Goal: Task Accomplishment & Management: Use online tool/utility

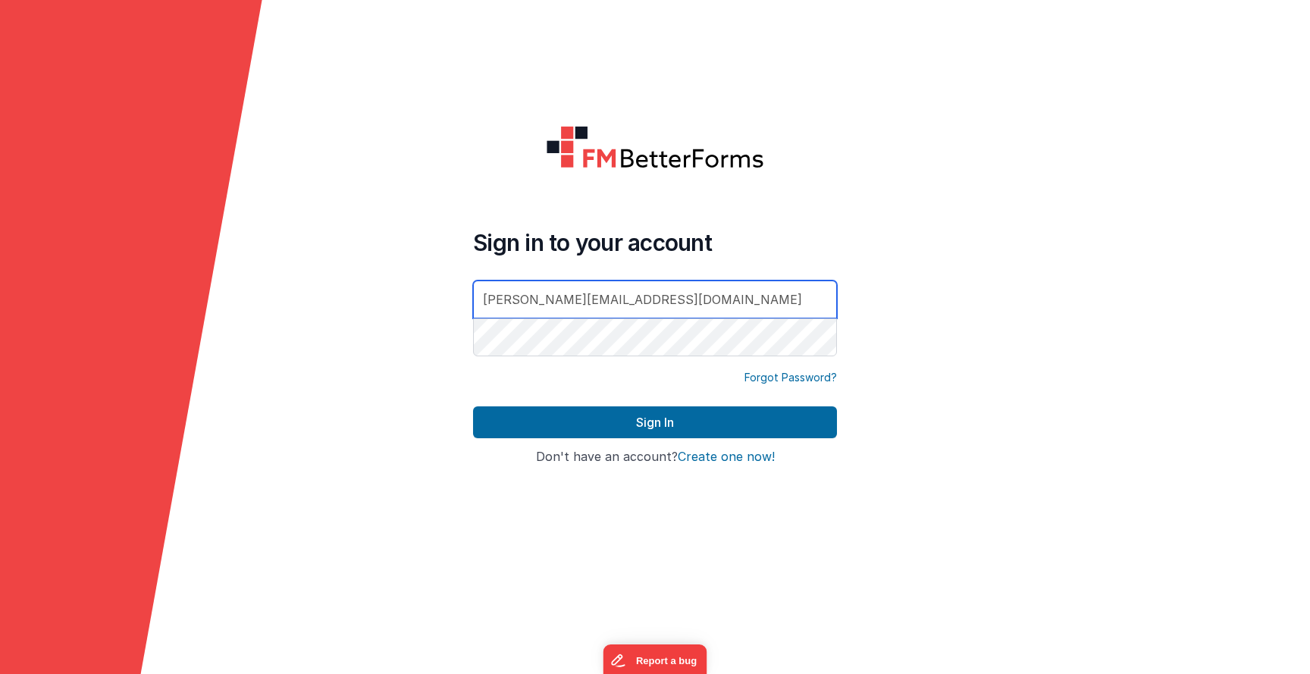
click at [608, 290] on input "[PERSON_NAME][EMAIL_ADDRESS][DOMAIN_NAME]" at bounding box center [655, 299] width 364 height 38
type input "[EMAIL_ADDRESS][DOMAIN_NAME]"
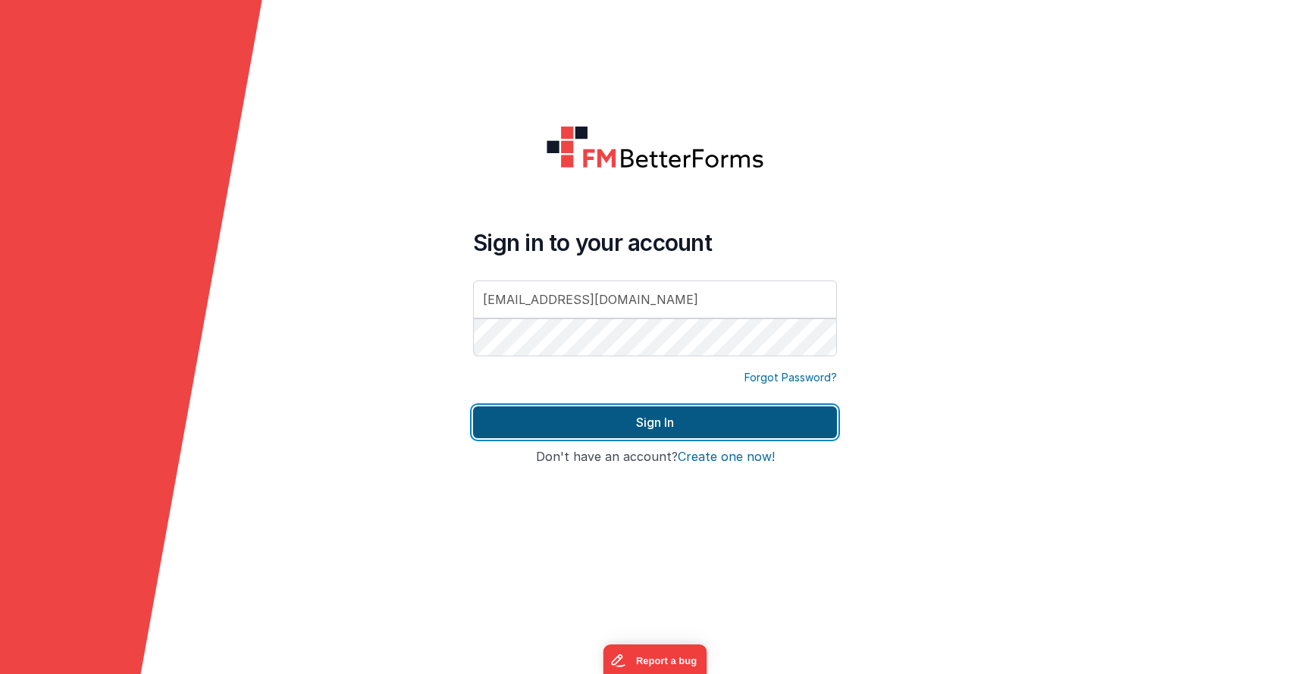
click at [531, 434] on button "Sign In" at bounding box center [655, 422] width 364 height 32
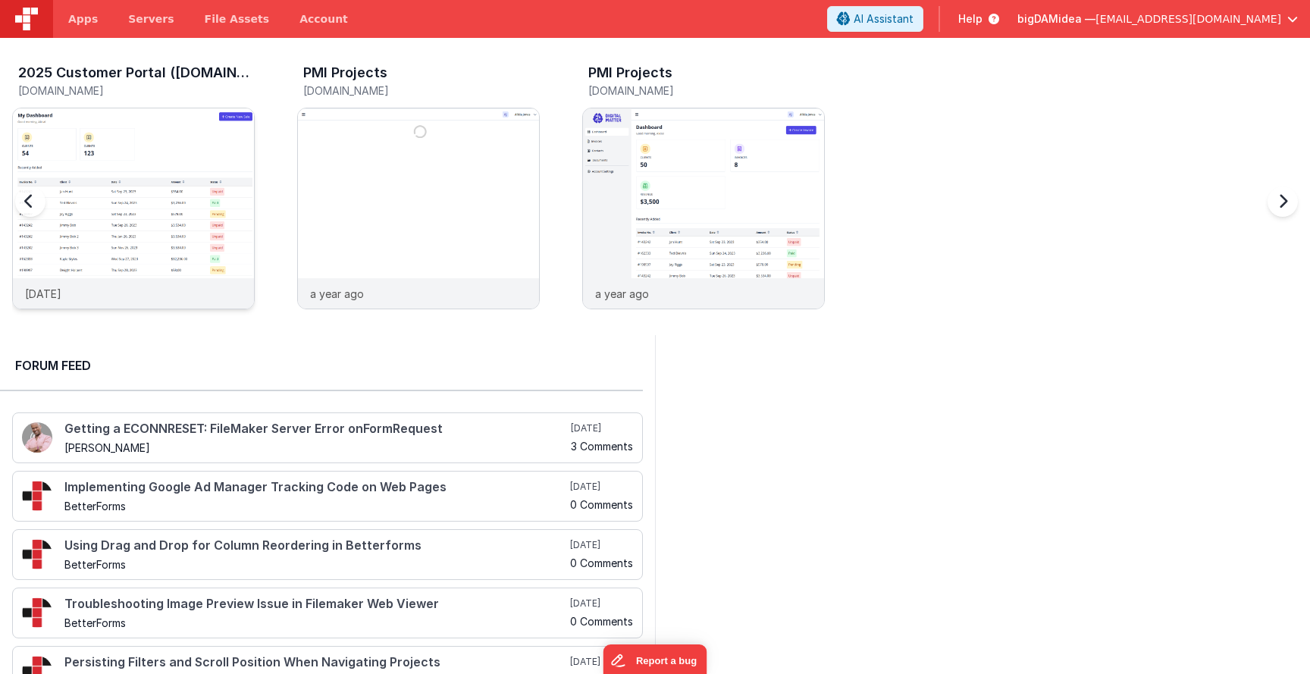
click at [133, 166] on div at bounding box center [133, 193] width 241 height 170
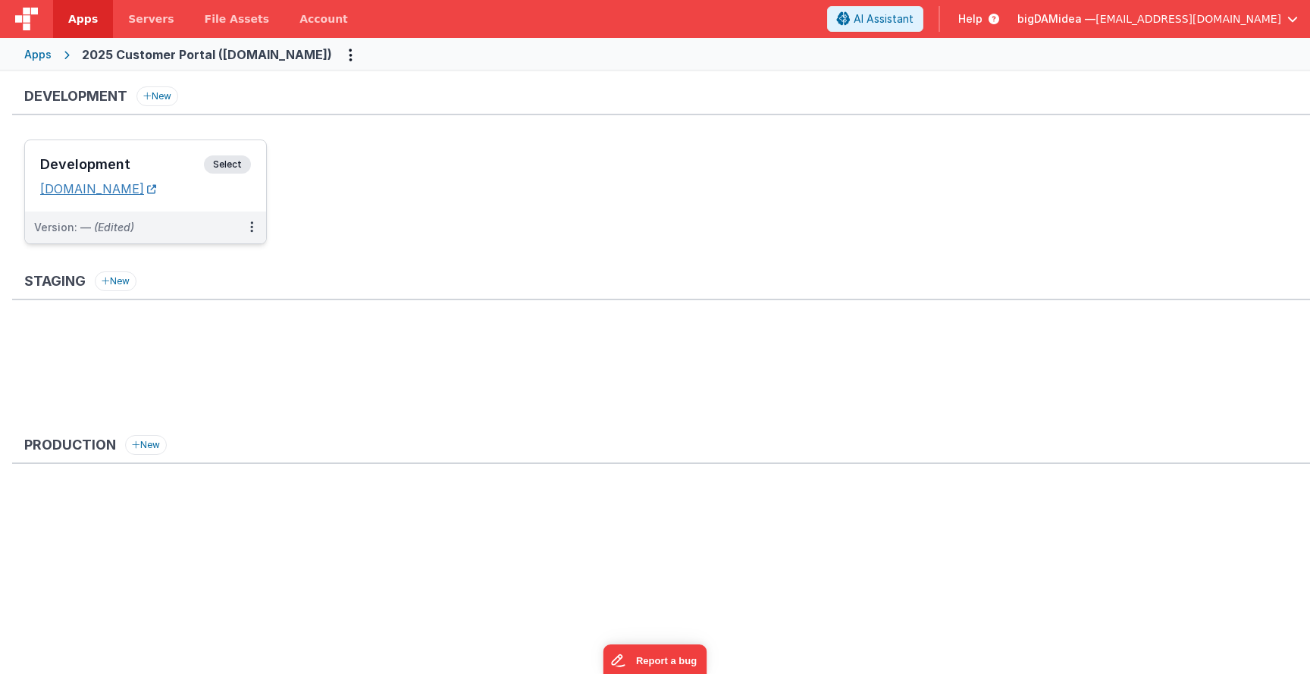
click at [156, 189] on link "[DOMAIN_NAME]" at bounding box center [98, 188] width 116 height 15
click at [249, 226] on button at bounding box center [251, 227] width 29 height 32
click at [213, 258] on link "Edit" at bounding box center [199, 261] width 133 height 27
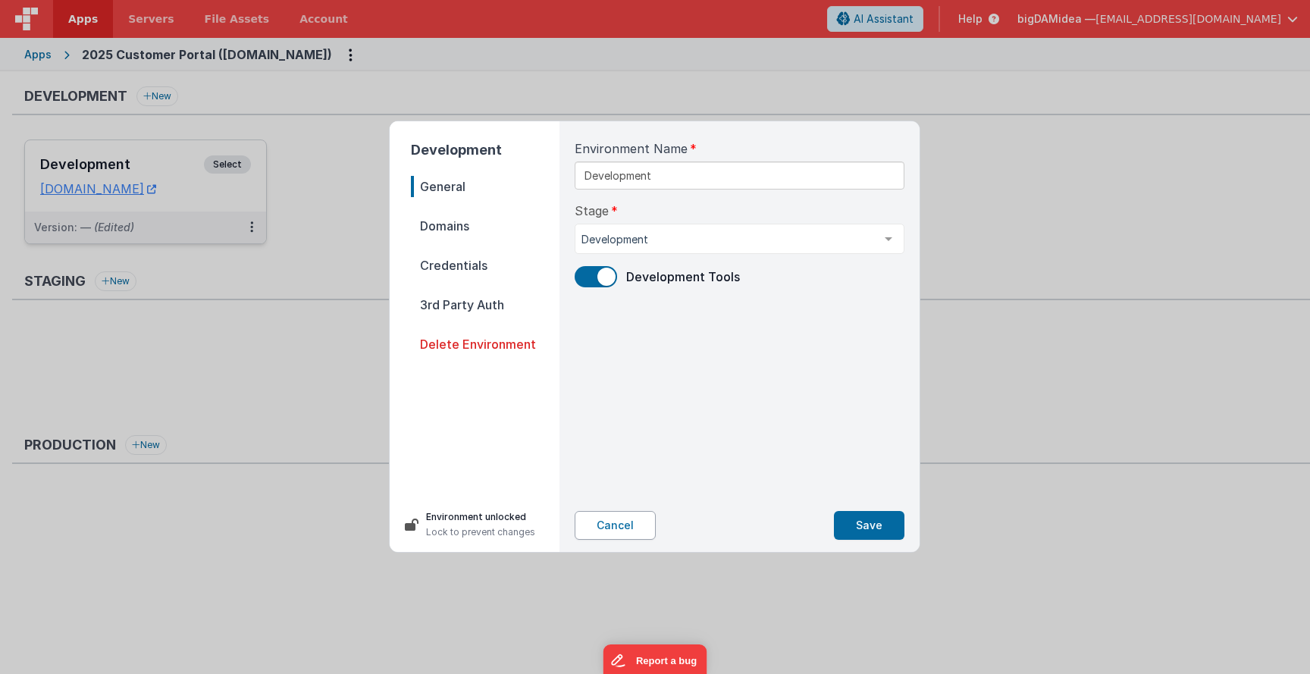
click at [614, 514] on button "Cancel" at bounding box center [615, 525] width 81 height 29
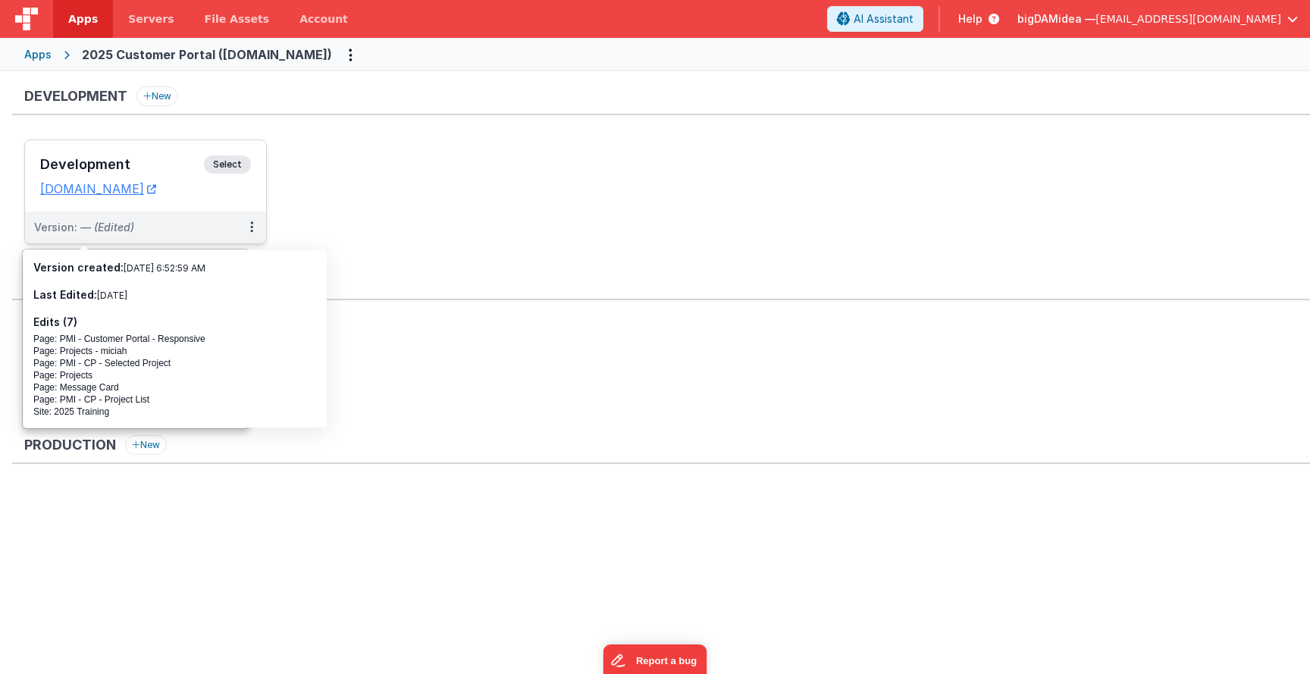
click at [74, 202] on div "Development Select URLs [DOMAIN_NAME]" at bounding box center [145, 175] width 241 height 71
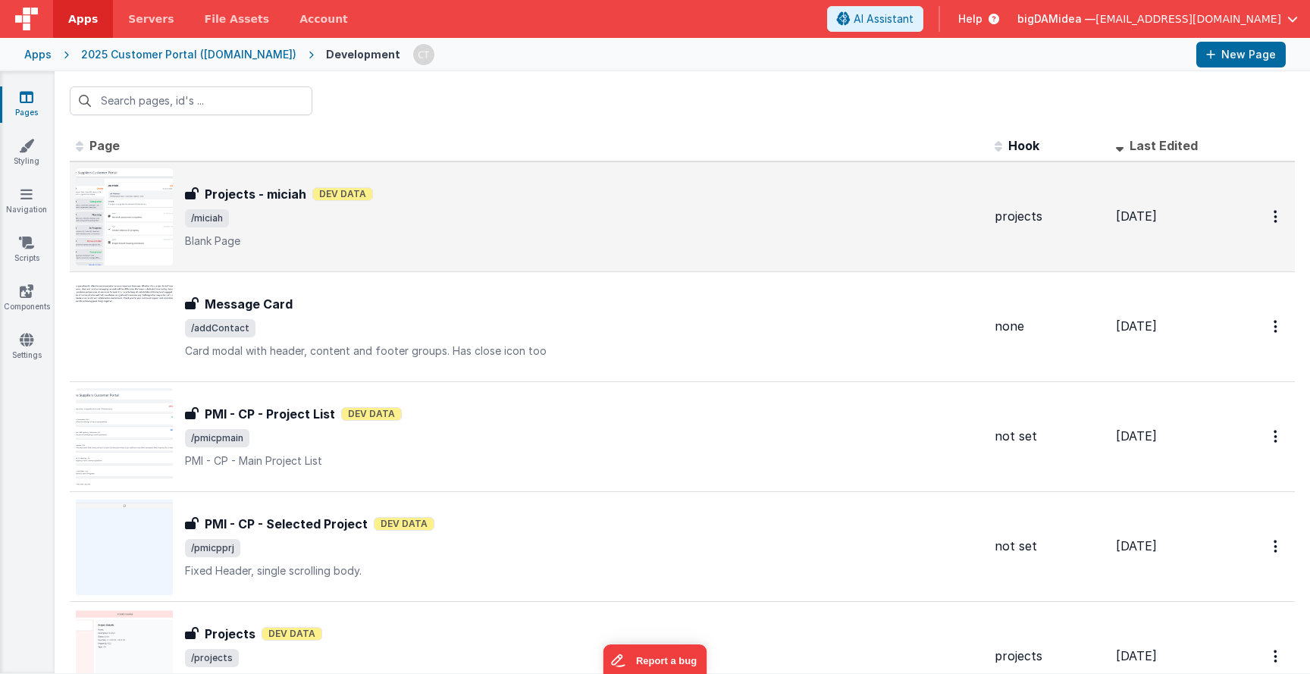
click at [415, 204] on div "Projects - miciah Projects - miciah Dev Data /[PERSON_NAME] Page" at bounding box center [583, 217] width 797 height 64
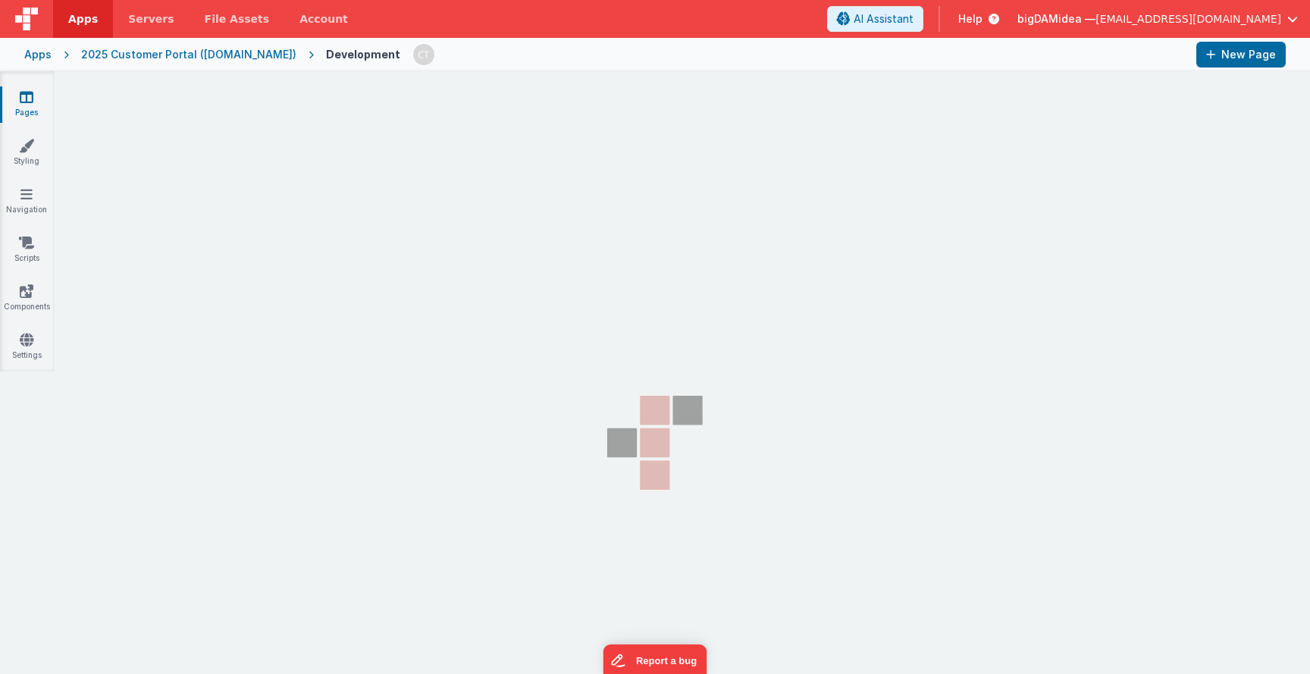
click at [27, 105] on link "Pages" at bounding box center [26, 104] width 55 height 30
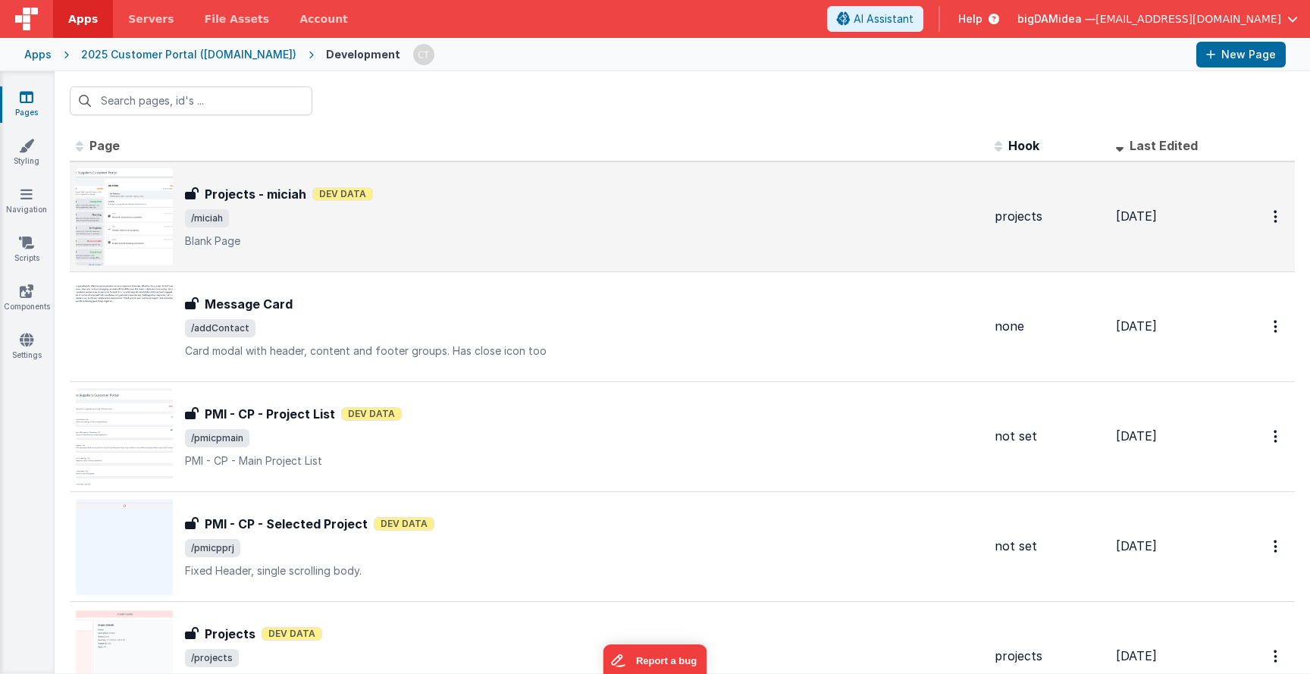
click at [296, 216] on span "/miciah" at bounding box center [583, 218] width 797 height 18
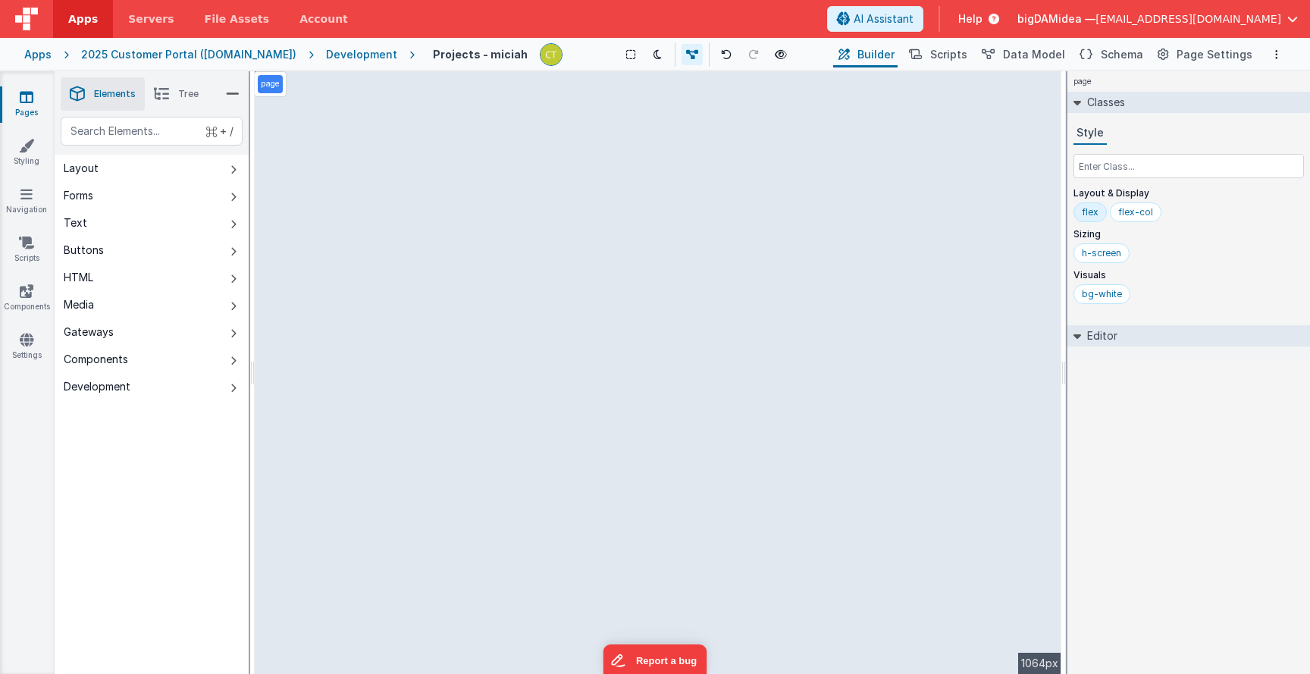
click at [354, 231] on div "page --> 1064px" at bounding box center [658, 372] width 807 height 603
click at [938, 220] on div "page --> 1064px" at bounding box center [658, 372] width 807 height 603
click at [1120, 51] on span "Schema" at bounding box center [1122, 54] width 42 height 15
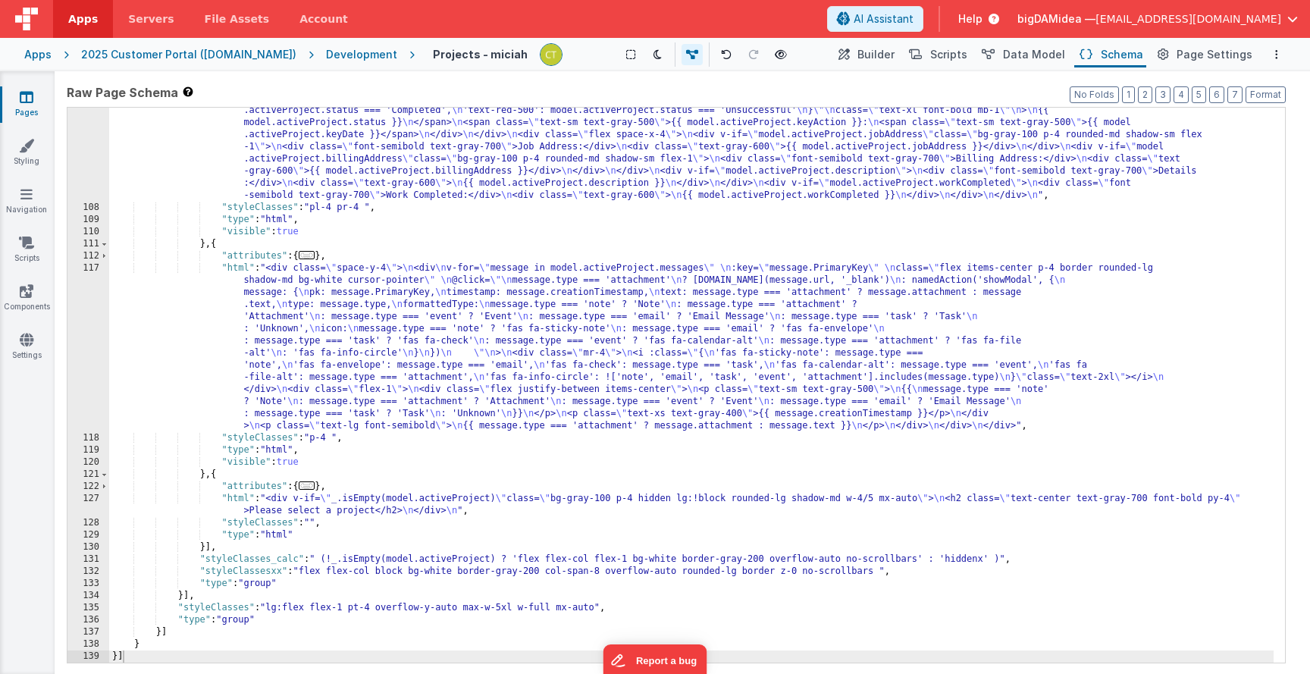
scroll to position [1070, 0]
click at [1032, 49] on span "Data Model" at bounding box center [1034, 54] width 62 height 15
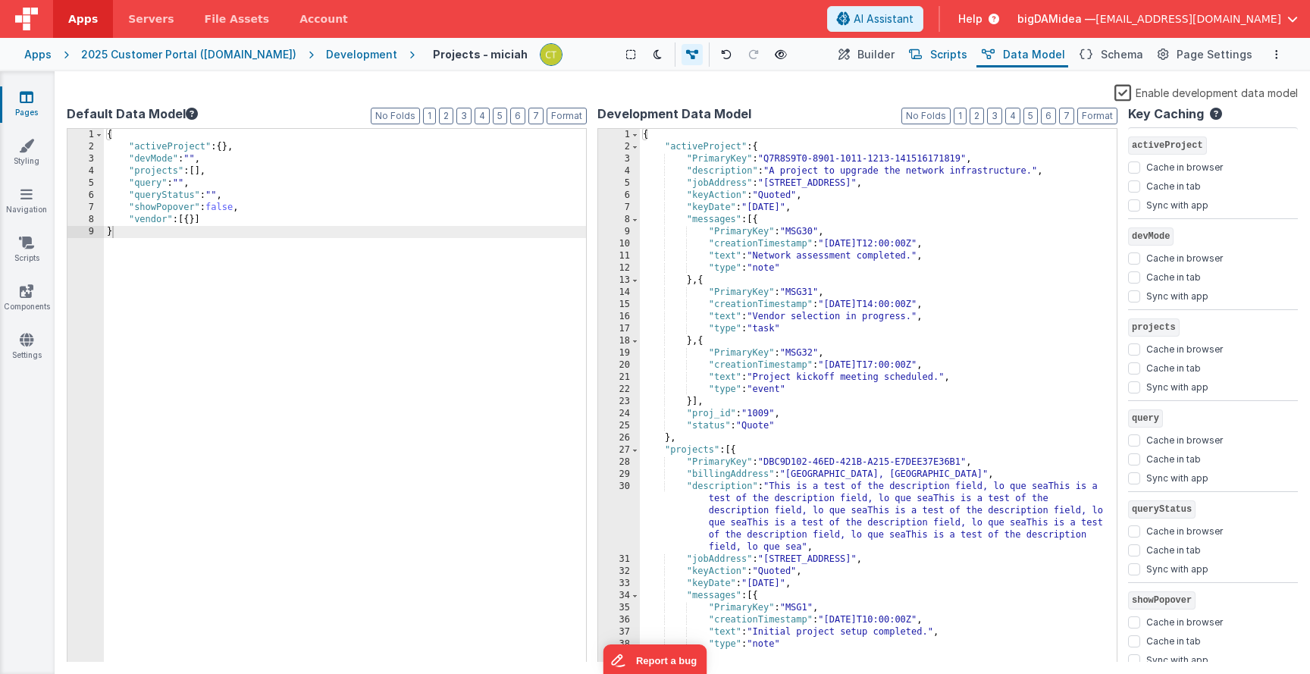
click at [951, 54] on span "Scripts" at bounding box center [948, 54] width 37 height 15
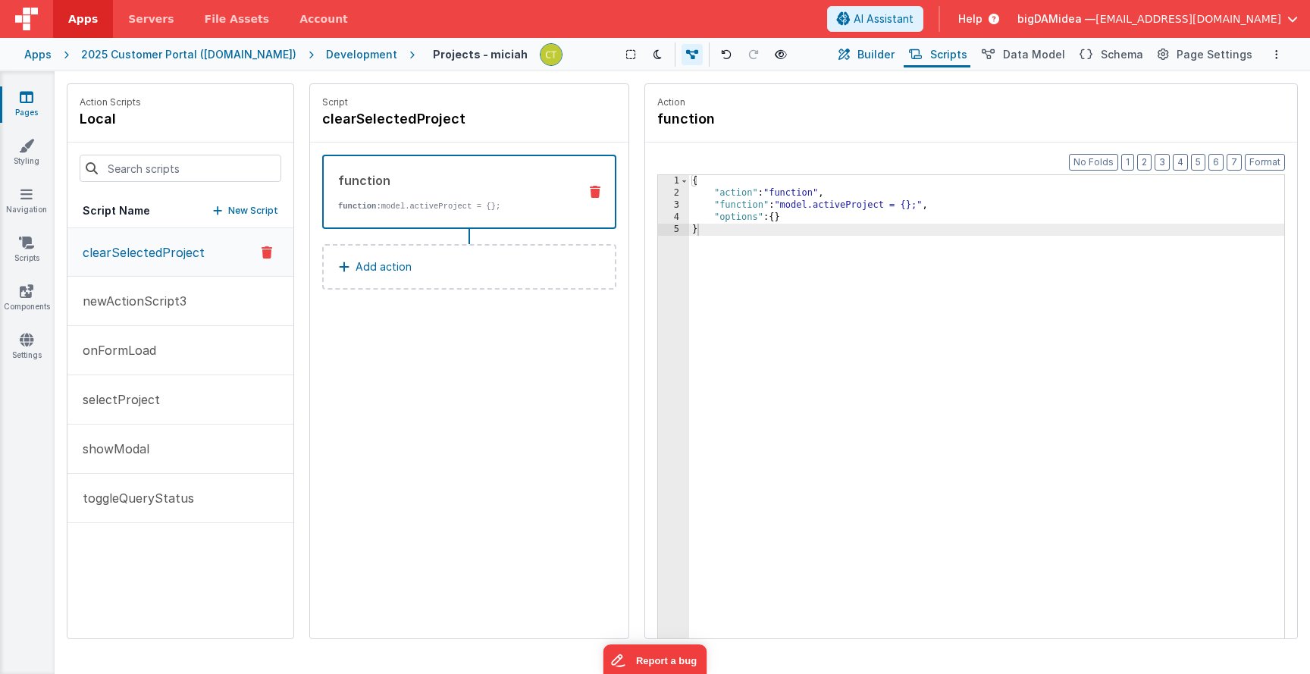
click at [886, 50] on span "Builder" at bounding box center [875, 54] width 37 height 15
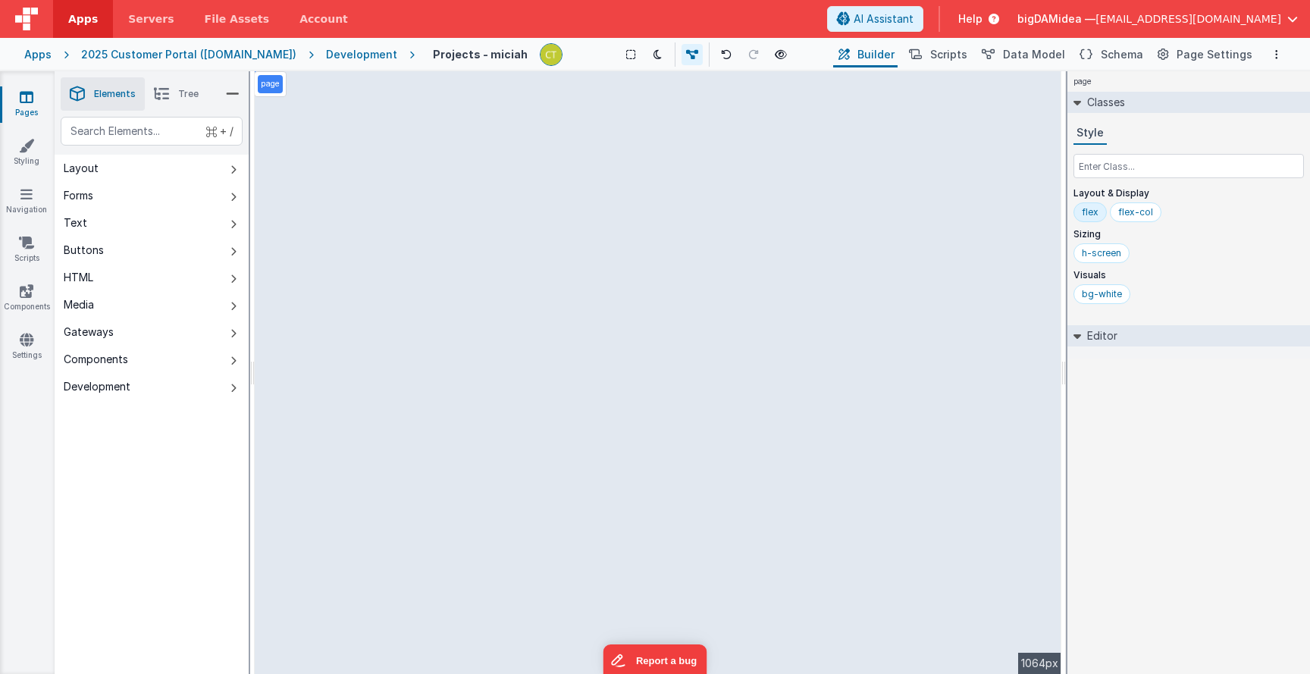
click at [700, 312] on div "page --> 1064px" at bounding box center [658, 372] width 807 height 603
click at [132, 164] on button "Layout" at bounding box center [152, 168] width 194 height 27
click at [161, 197] on button "Forms" at bounding box center [152, 195] width 194 height 27
click at [161, 218] on button "Text" at bounding box center [152, 222] width 194 height 27
click at [148, 247] on button "Buttons" at bounding box center [152, 250] width 194 height 27
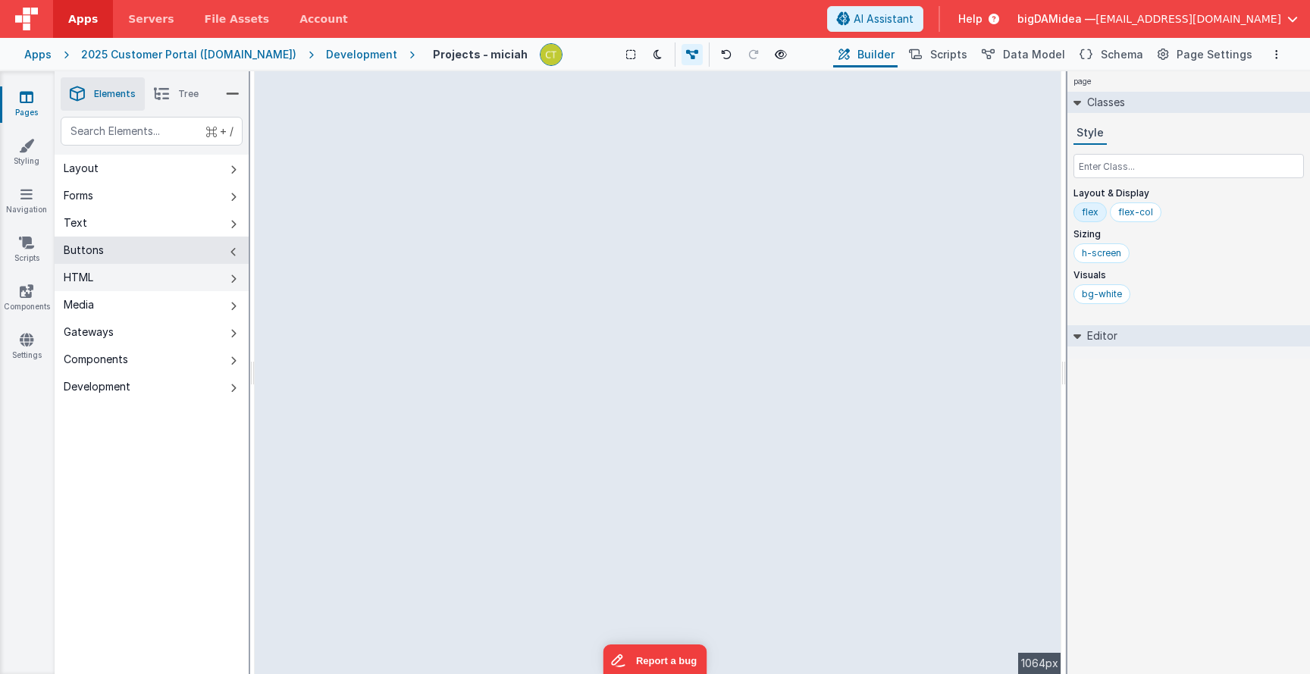
click at [153, 271] on button "HTML" at bounding box center [152, 277] width 194 height 27
click at [184, 91] on span "Tree" at bounding box center [188, 94] width 20 height 12
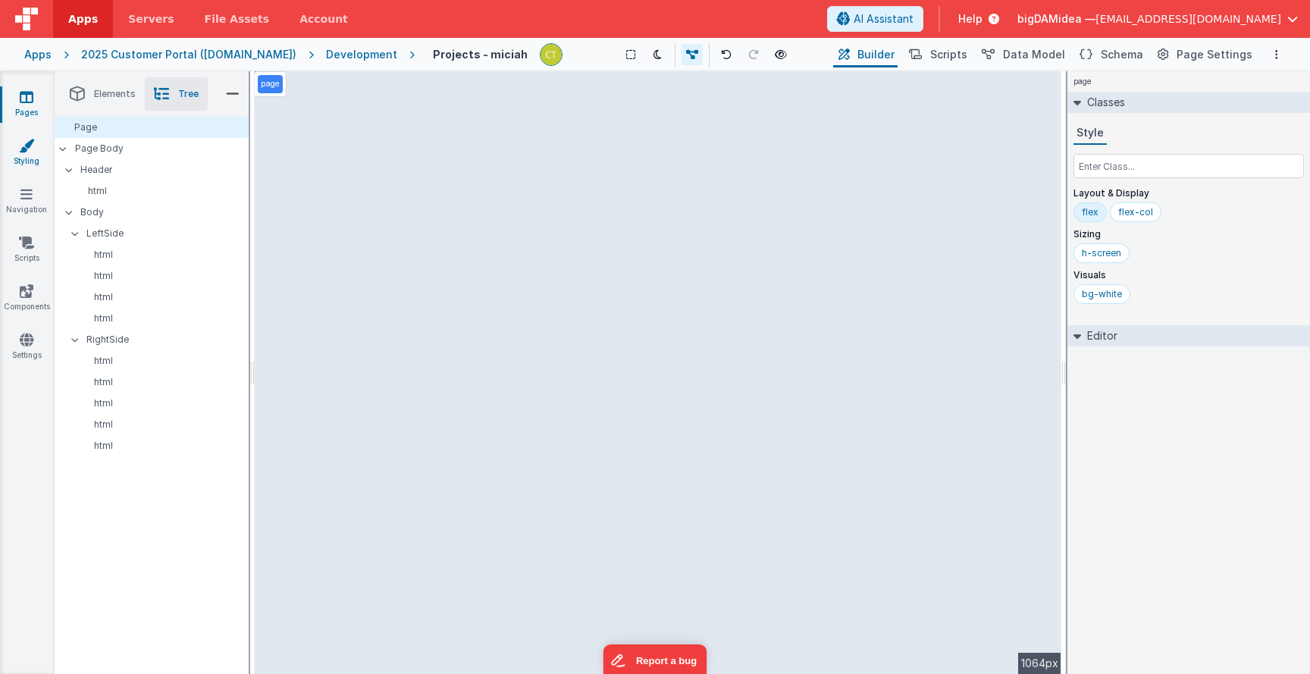
click at [18, 145] on link "Styling" at bounding box center [26, 153] width 55 height 30
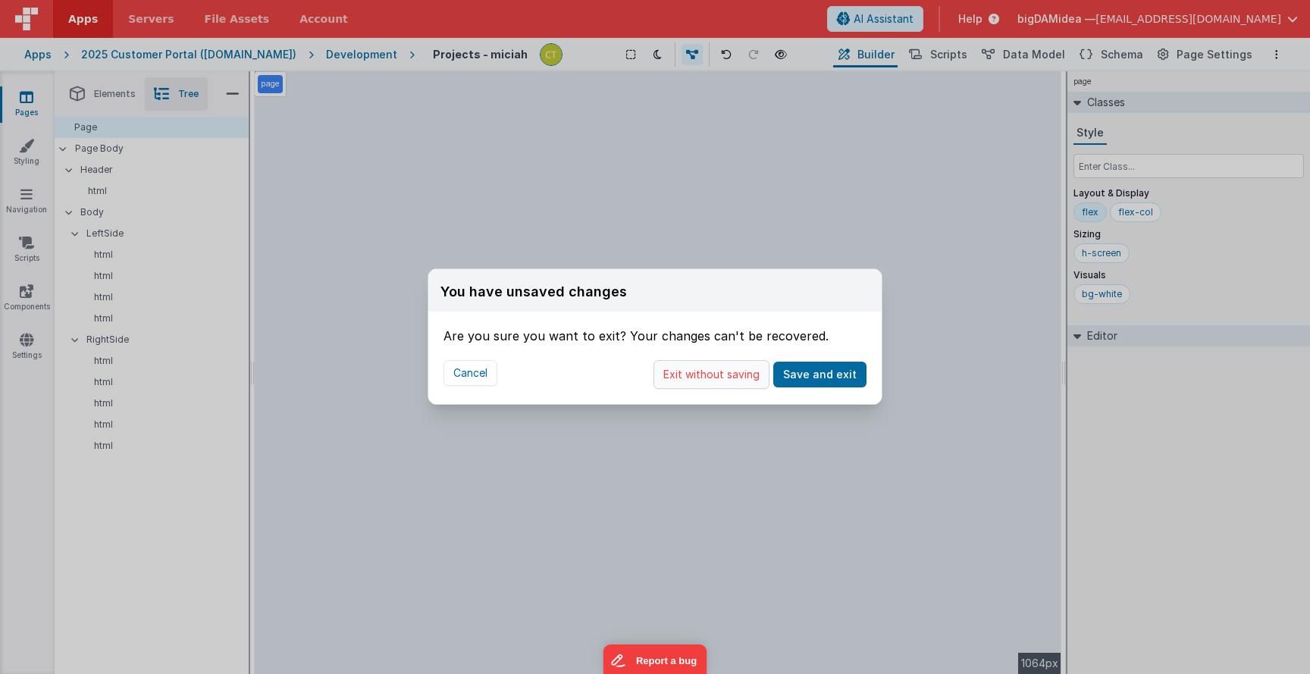
click at [716, 375] on button "Exit without saving" at bounding box center [711, 374] width 116 height 29
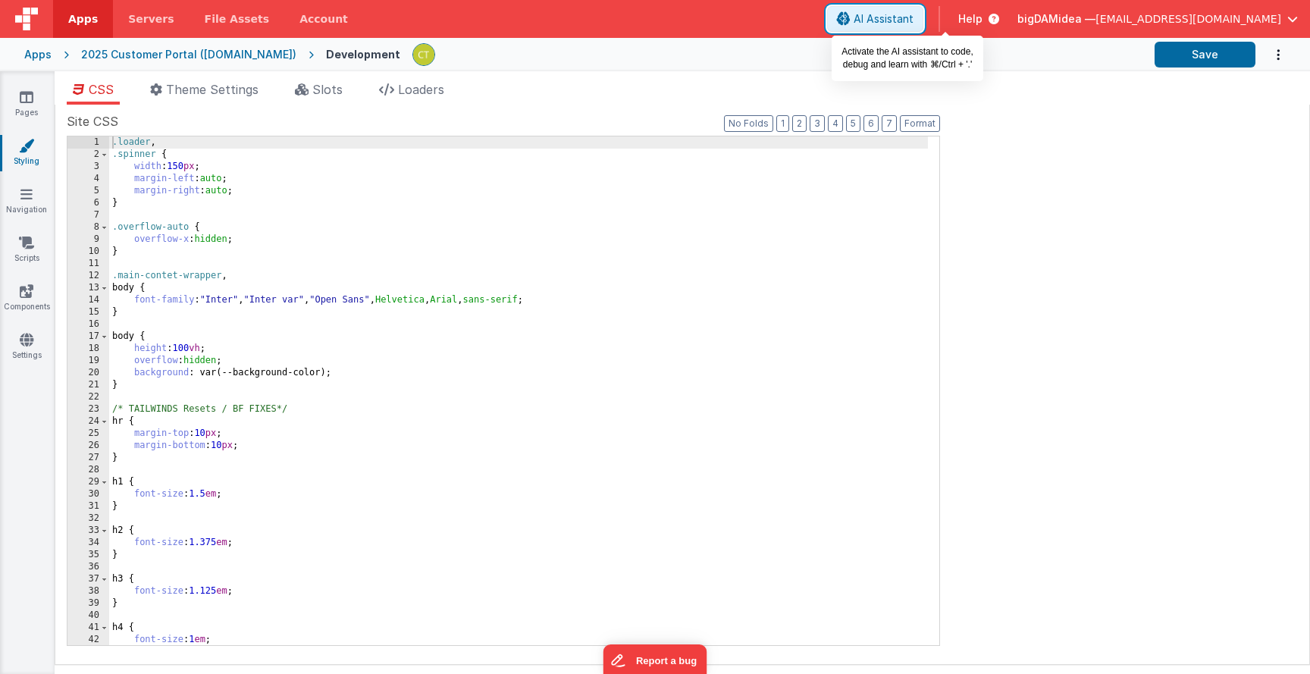
click at [913, 11] on span "AI Assistant" at bounding box center [884, 18] width 60 height 15
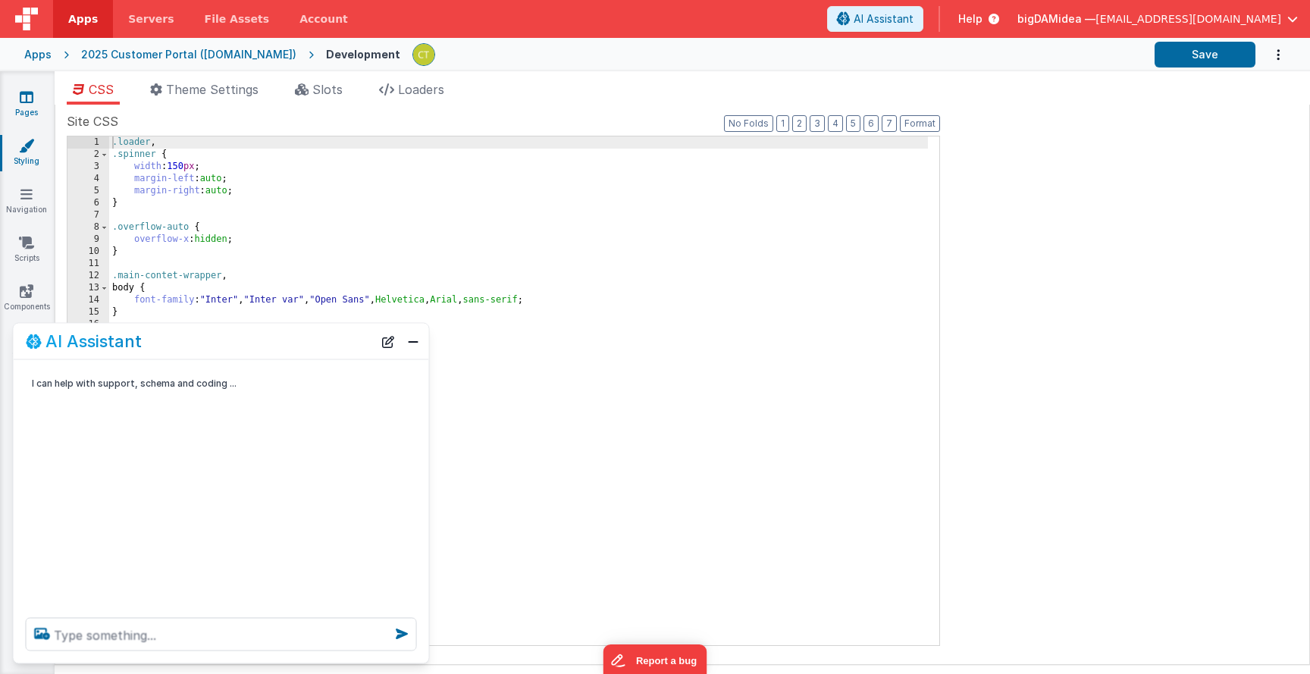
click at [22, 100] on icon at bounding box center [27, 96] width 14 height 15
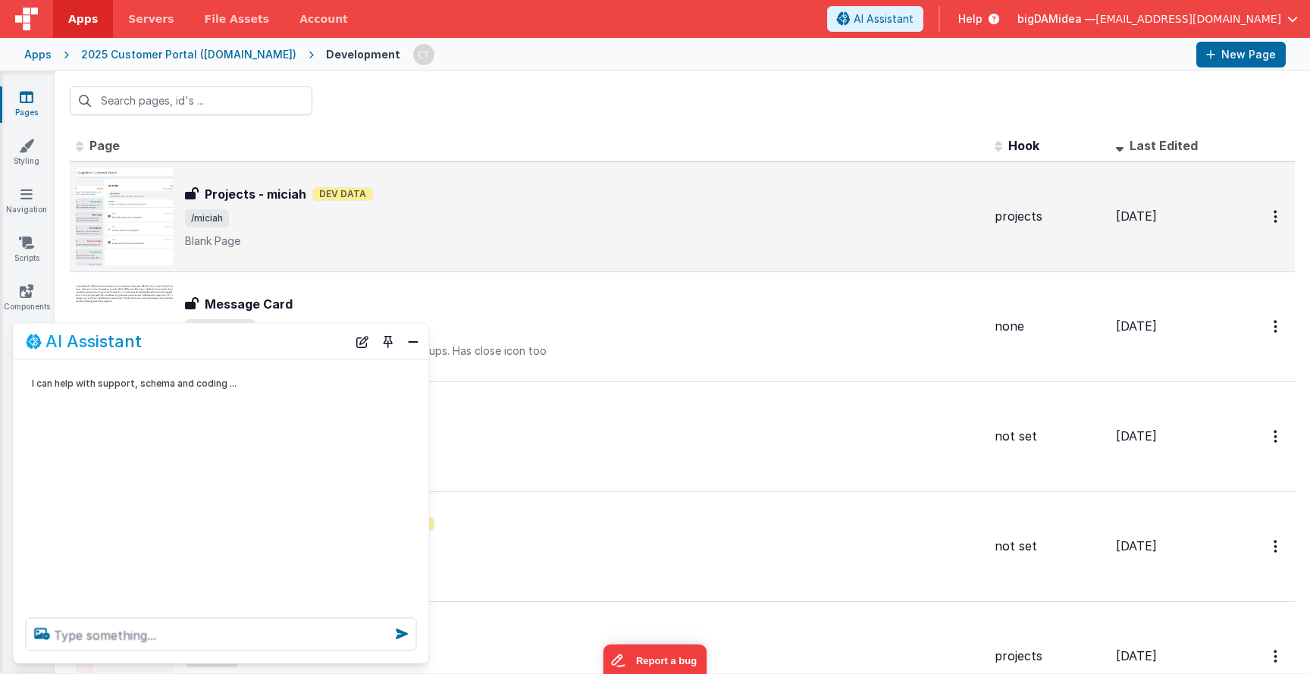
click at [387, 195] on div "Projects - miciah Dev Data" at bounding box center [583, 194] width 797 height 18
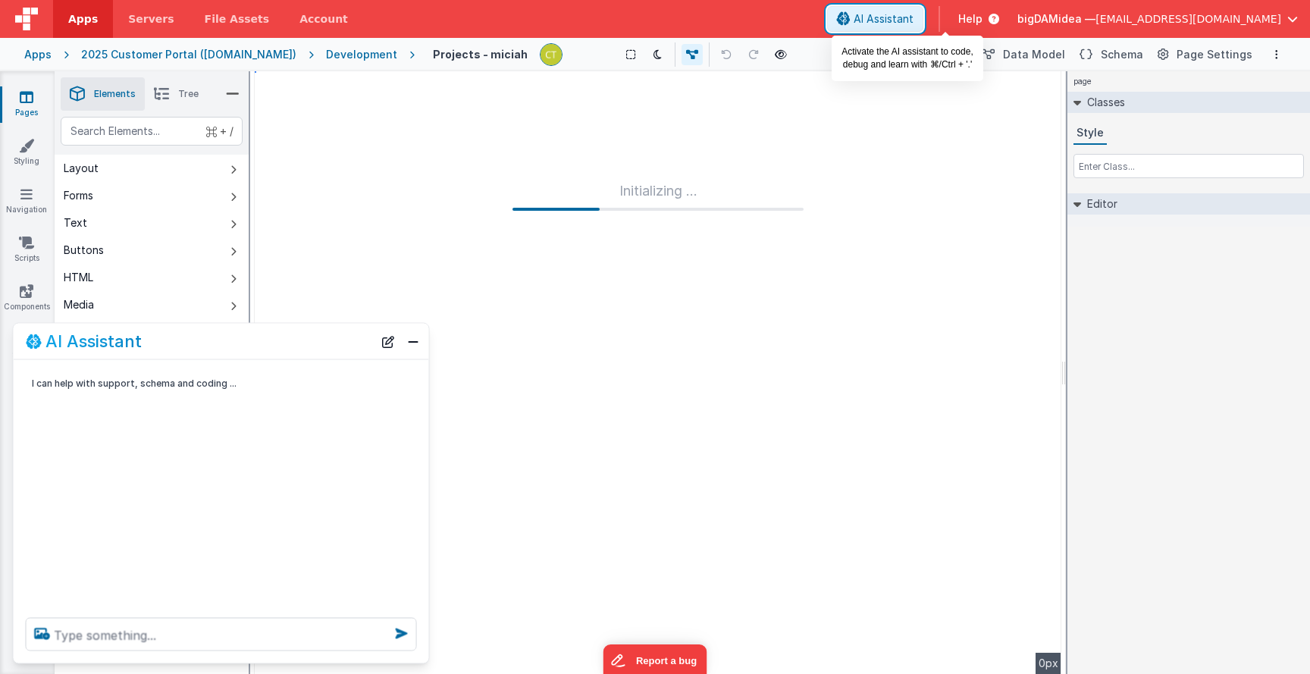
click at [913, 17] on span "AI Assistant" at bounding box center [884, 18] width 60 height 15
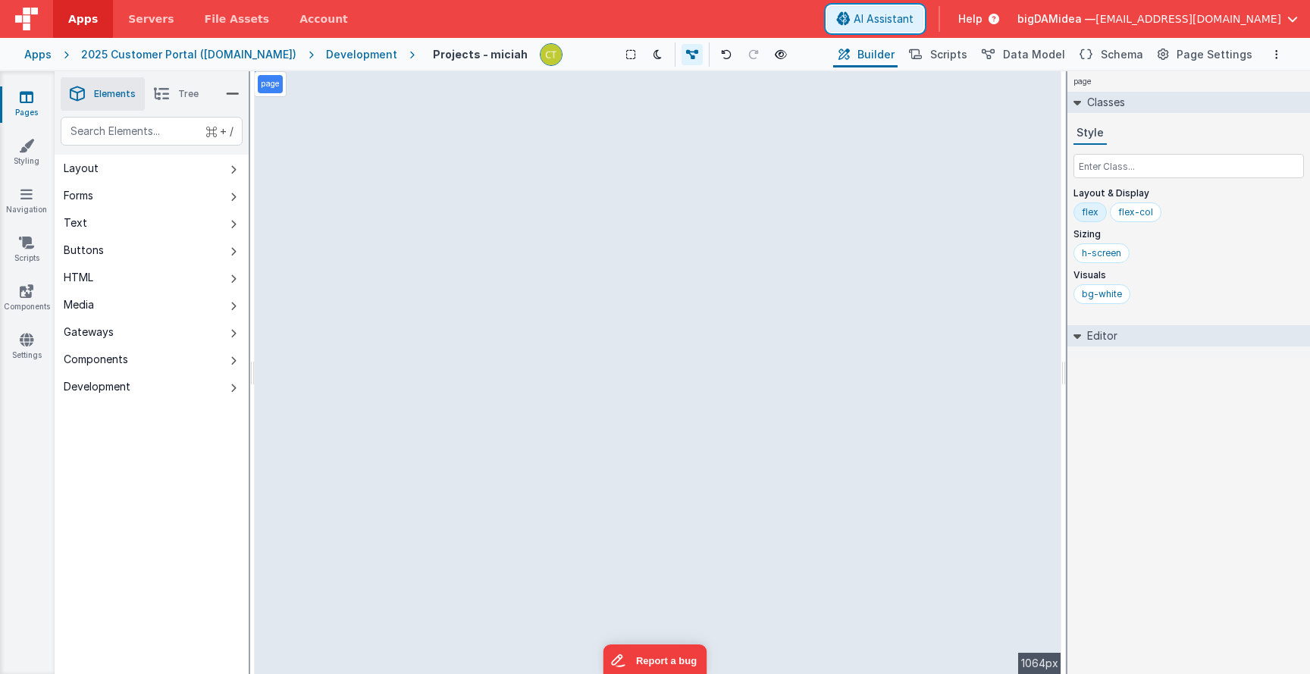
click at [913, 17] on span "AI Assistant" at bounding box center [884, 18] width 60 height 15
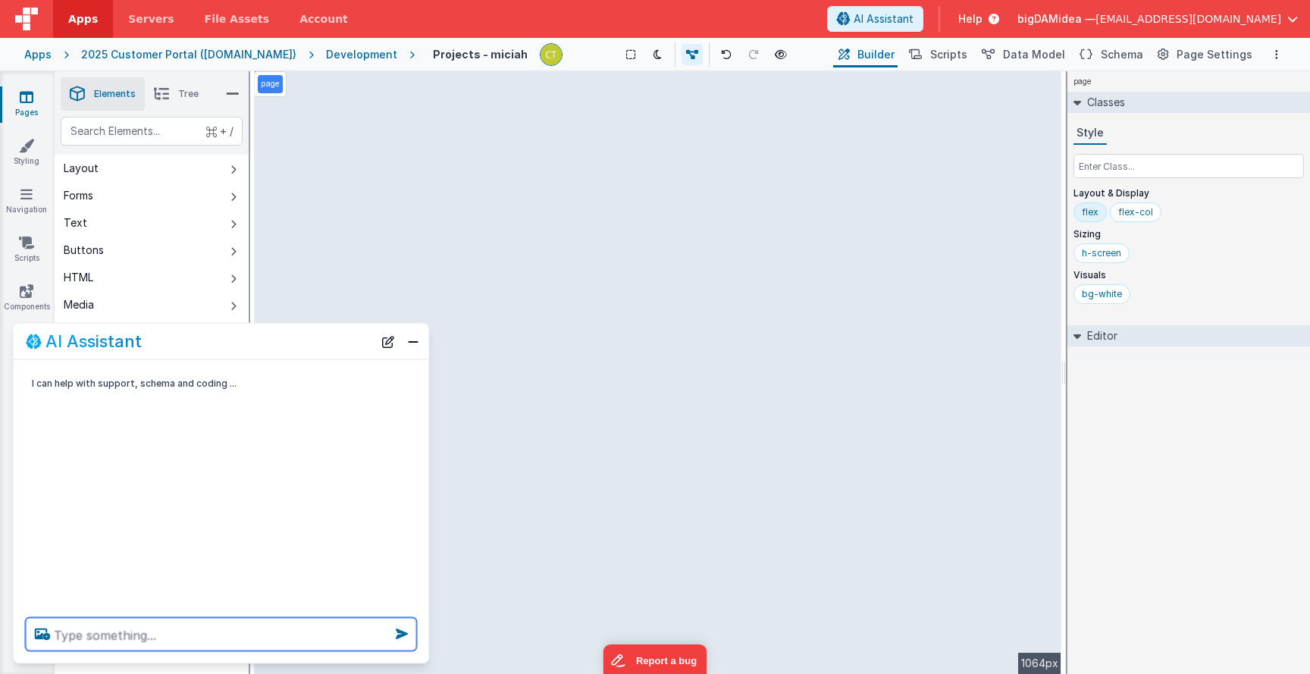
click at [229, 639] on textarea at bounding box center [221, 634] width 391 height 33
type textarea "make the background blue \"
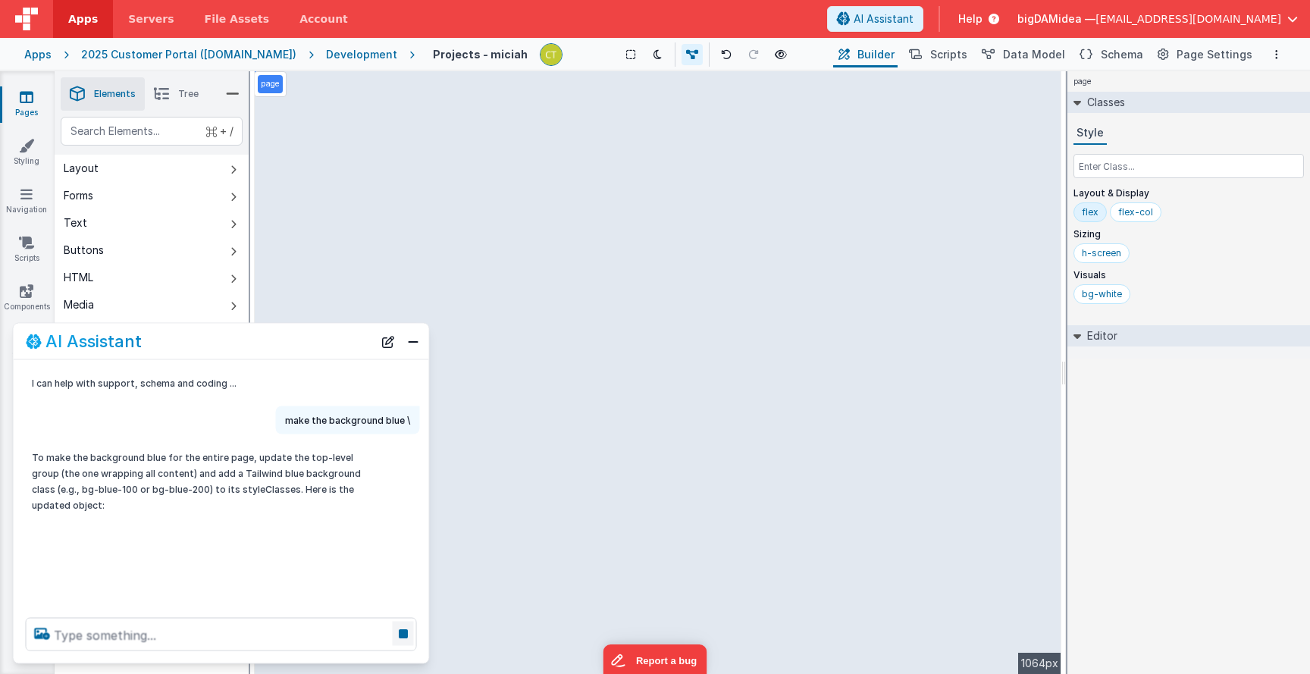
click at [399, 632] on icon at bounding box center [403, 634] width 21 height 24
